Goal: Task Accomplishment & Management: Use online tool/utility

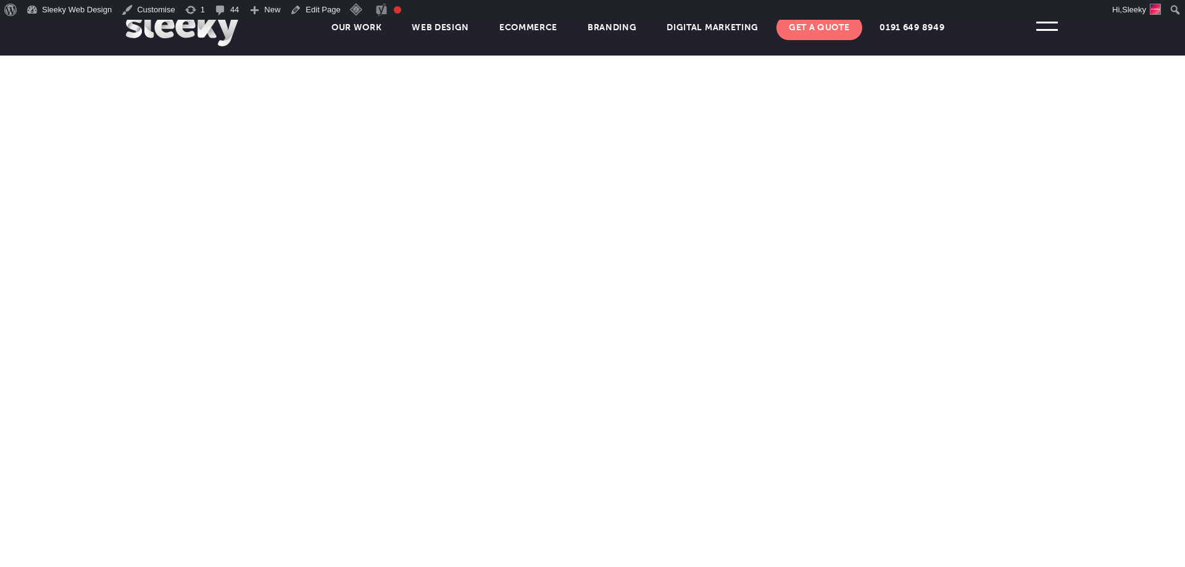
scroll to position [491, 0]
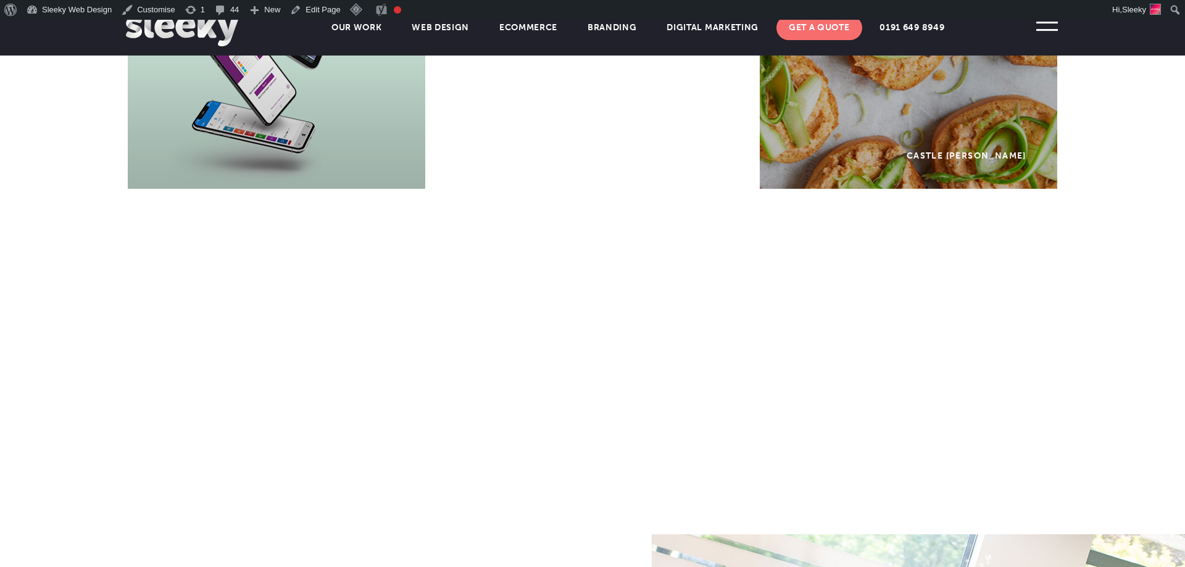
scroll to position [1075, 0]
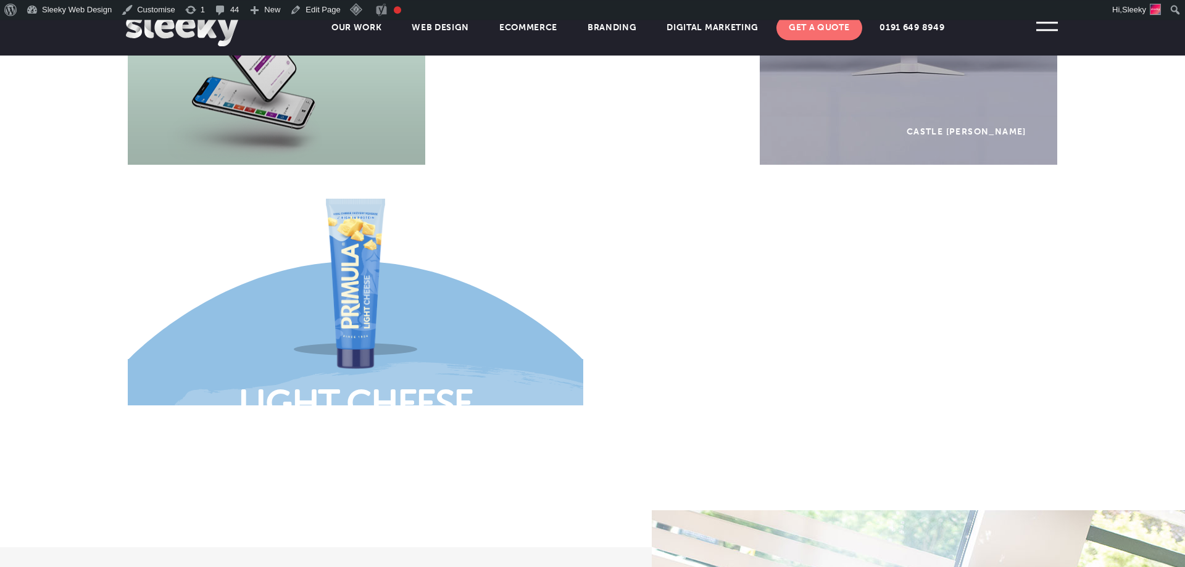
scroll to position [1103, 0]
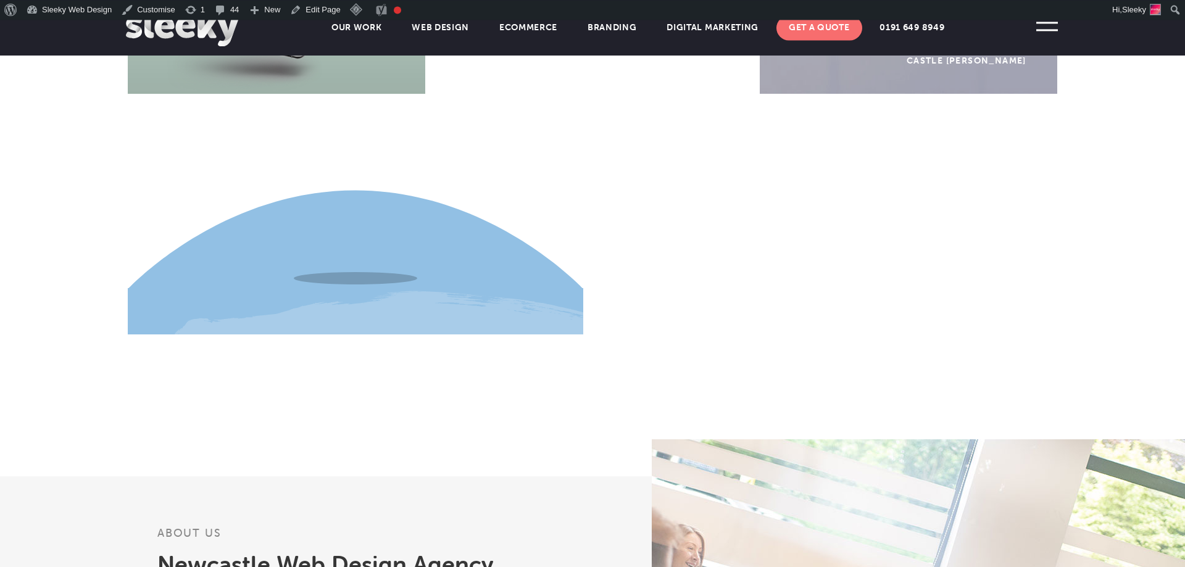
scroll to position [1168, 0]
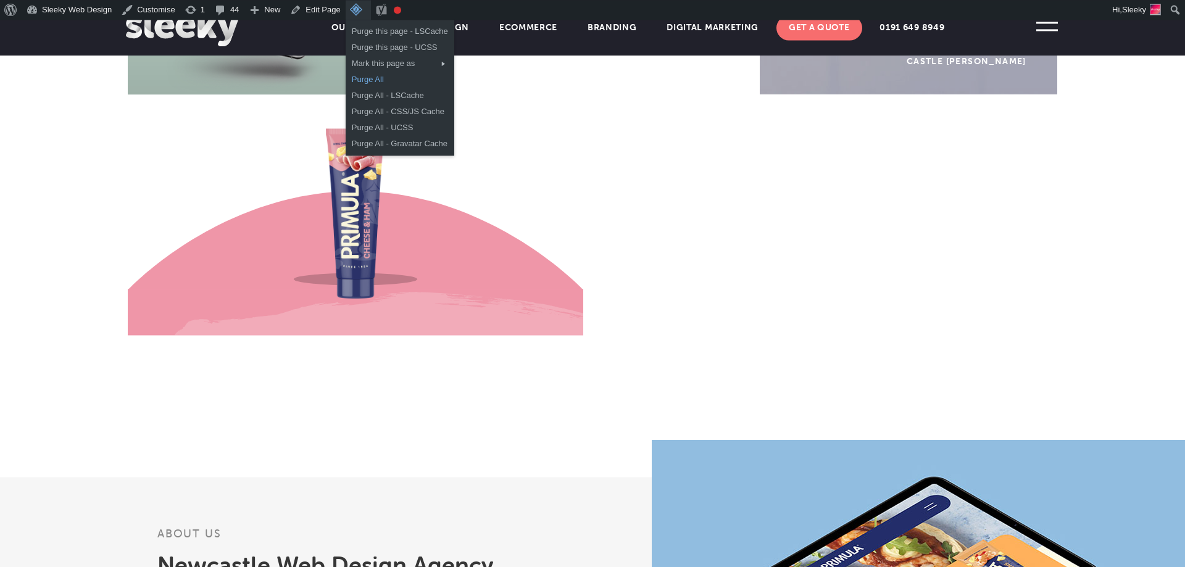
click at [366, 80] on link "Purge All" at bounding box center [400, 80] width 109 height 16
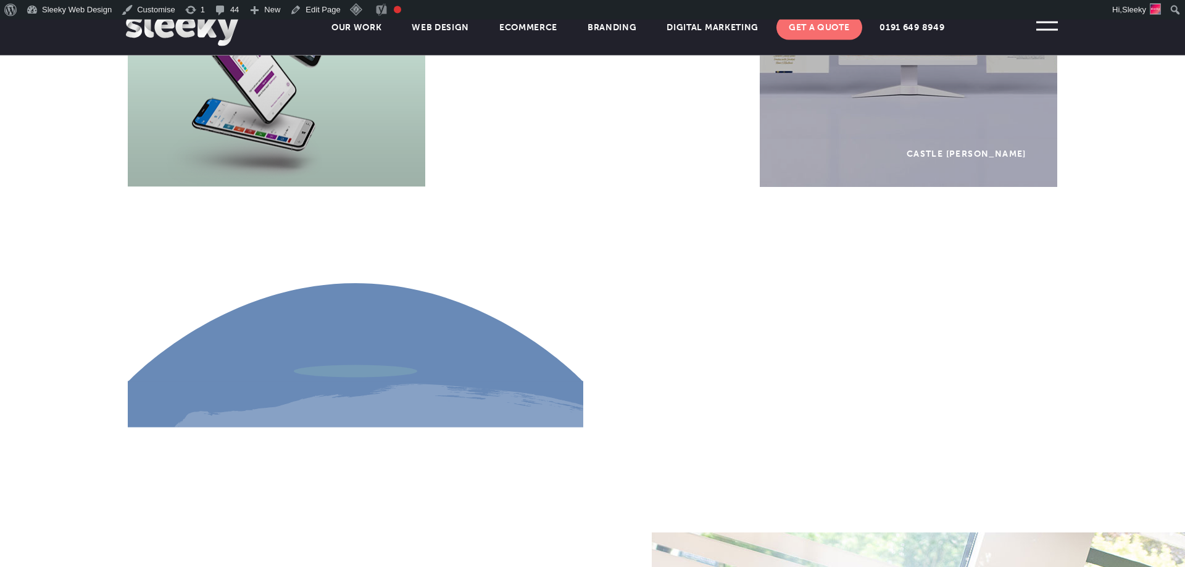
scroll to position [1081, 0]
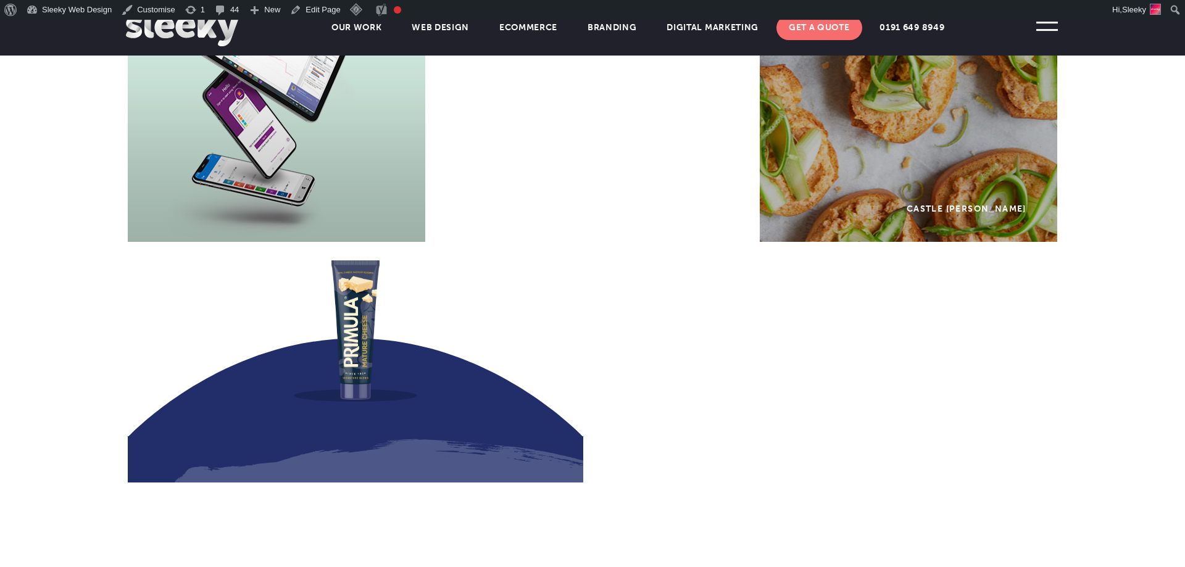
scroll to position [1033, 0]
